Goal: Navigation & Orientation: Find specific page/section

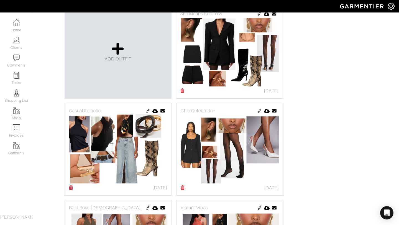
scroll to position [104, 0]
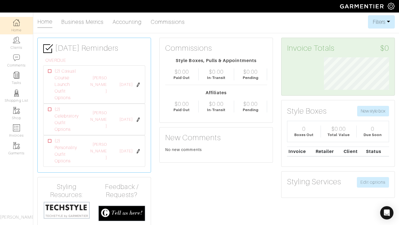
scroll to position [32, 73]
